Goal: Obtain resource: Download file/media

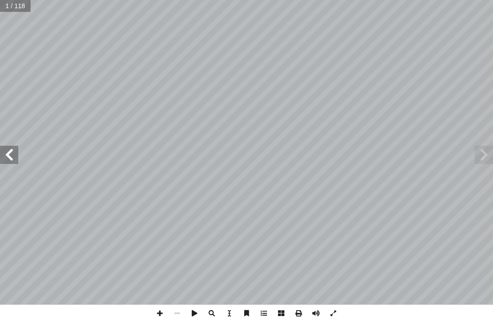
click at [490, 160] on span at bounding box center [483, 155] width 18 height 18
click at [476, 155] on span at bounding box center [483, 155] width 18 height 18
click at [478, 155] on span at bounding box center [483, 155] width 18 height 18
click at [9, 150] on span at bounding box center [9, 155] width 18 height 18
click at [3, 152] on span at bounding box center [9, 155] width 18 height 18
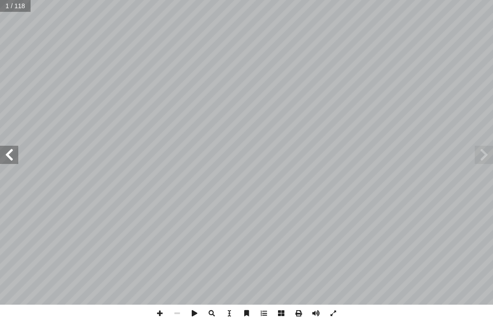
click at [4, 151] on span at bounding box center [9, 155] width 18 height 18
click at [4, 153] on span at bounding box center [9, 155] width 18 height 18
click at [6, 151] on span at bounding box center [9, 155] width 18 height 18
click at [7, 151] on span at bounding box center [9, 155] width 18 height 18
click at [12, 146] on span at bounding box center [9, 155] width 18 height 18
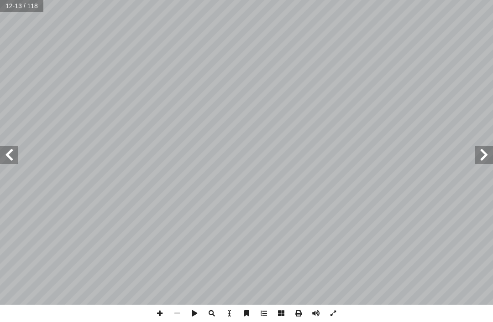
click at [480, 152] on span at bounding box center [483, 155] width 18 height 18
click at [475, 151] on span at bounding box center [483, 155] width 18 height 18
click at [485, 147] on span at bounding box center [483, 155] width 18 height 18
click at [487, 146] on span at bounding box center [483, 155] width 18 height 18
click at [488, 154] on span at bounding box center [483, 155] width 18 height 18
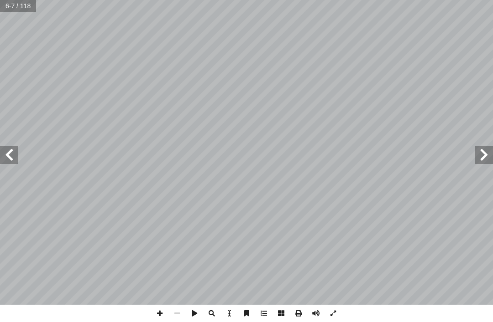
click at [483, 152] on span at bounding box center [483, 155] width 18 height 18
click at [9, 153] on span at bounding box center [9, 155] width 18 height 18
click at [3, 148] on span at bounding box center [9, 155] width 18 height 18
click at [7, 149] on span at bounding box center [9, 155] width 18 height 18
click at [10, 162] on span at bounding box center [9, 155] width 18 height 18
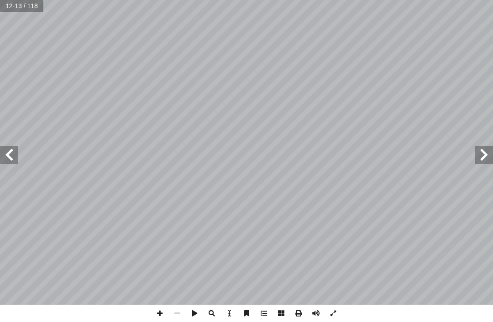
click at [5, 156] on span at bounding box center [9, 155] width 18 height 18
click at [0, 155] on span at bounding box center [9, 155] width 18 height 18
click at [10, 153] on span at bounding box center [9, 155] width 18 height 18
click at [8, 155] on span at bounding box center [9, 155] width 18 height 18
click at [485, 153] on span at bounding box center [483, 155] width 18 height 18
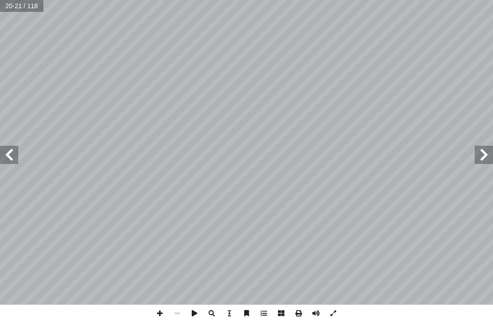
click at [490, 159] on span at bounding box center [483, 155] width 18 height 18
click at [490, 151] on span at bounding box center [483, 155] width 18 height 18
click at [487, 155] on span at bounding box center [483, 155] width 18 height 18
click at [487, 152] on span at bounding box center [483, 155] width 18 height 18
click at [486, 152] on span at bounding box center [483, 155] width 18 height 18
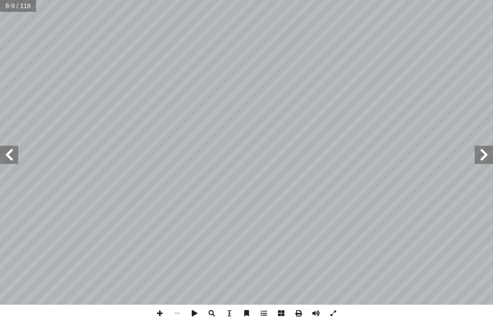
click at [0, 156] on span at bounding box center [9, 155] width 18 height 18
click at [1, 160] on span at bounding box center [9, 155] width 18 height 18
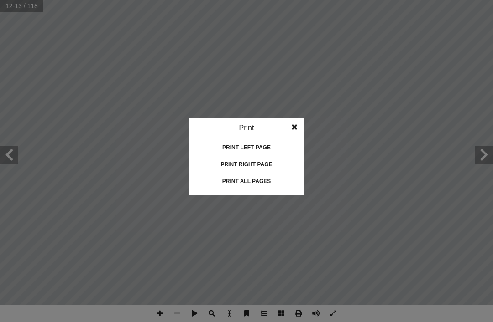
click at [272, 178] on div "Print all pages" at bounding box center [246, 181] width 91 height 15
